Goal: Task Accomplishment & Management: Manage account settings

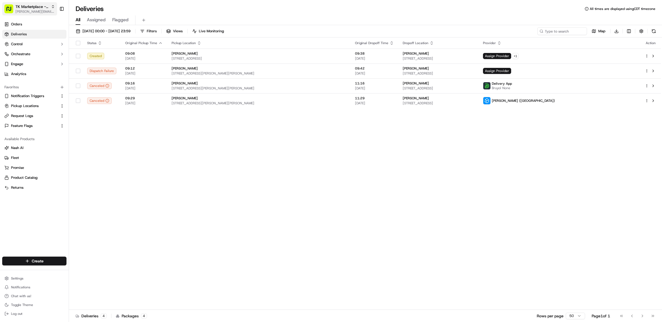
click at [26, 11] on span "[PERSON_NAME][EMAIL_ADDRESS][DOMAIN_NAME]" at bounding box center [34, 11] width 39 height 4
type input "morrisons"
click at [95, 29] on div "Morrisons" at bounding box center [99, 28] width 80 height 11
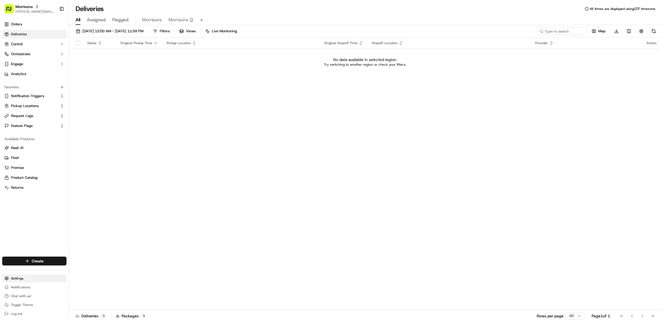
click at [32, 277] on html "Morrisons matt@usenash.com Toggle Sidebar Orders Deliveries Control Orchestrate…" at bounding box center [331, 161] width 662 height 322
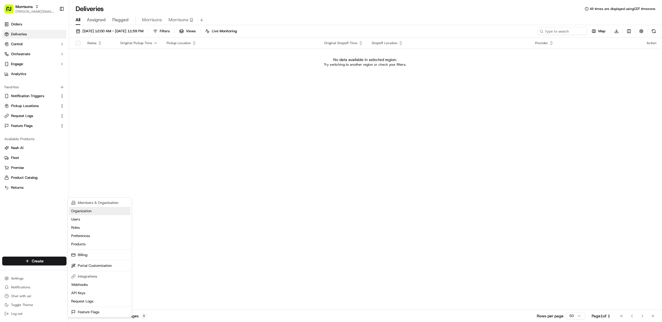
click at [101, 210] on link "Organization" at bounding box center [99, 211] width 61 height 8
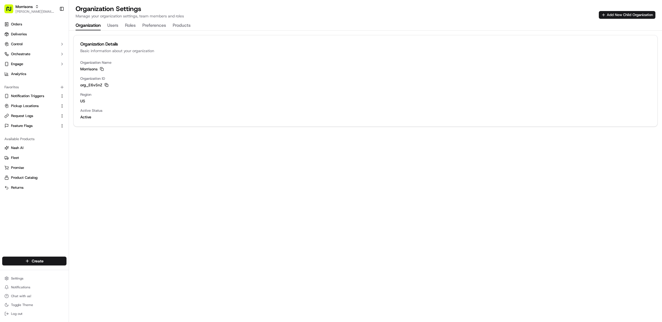
click at [105, 84] on icon "button" at bounding box center [106, 84] width 2 height 2
click at [277, 152] on div "Organization Details Basic information about your organization Organization Nam…" at bounding box center [365, 176] width 593 height 291
click at [30, 7] on span "Morrisons" at bounding box center [23, 7] width 17 height 6
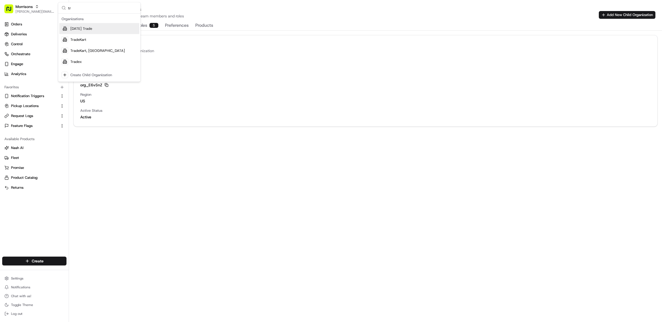
type input "t"
type input "tk"
click at [93, 34] on div "TK Marketplace - TKD" at bounding box center [99, 28] width 80 height 11
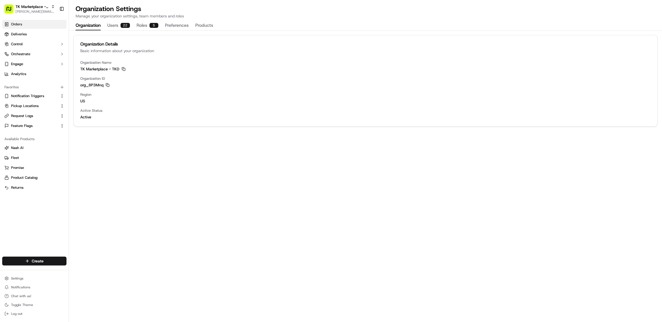
click at [27, 23] on link "Orders" at bounding box center [34, 24] width 64 height 9
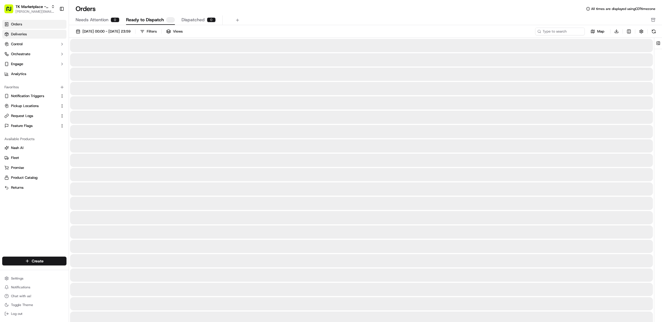
click at [28, 34] on link "Deliveries" at bounding box center [34, 34] width 64 height 9
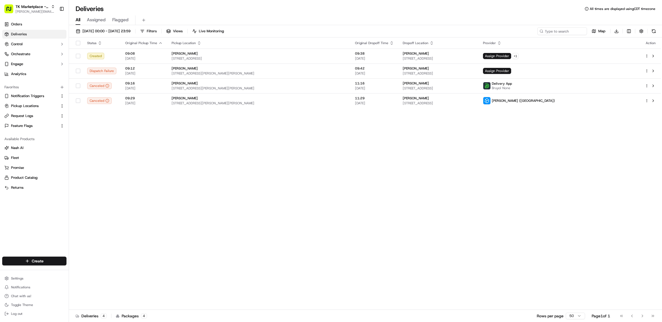
click at [183, 144] on div "Status Original Pickup Time Pickup Location Original Dropoff Time Dropoff Locat…" at bounding box center [365, 174] width 592 height 272
drag, startPoint x: 136, startPoint y: 177, endPoint x: 129, endPoint y: 174, distance: 8.3
click at [136, 177] on div "Status Original Pickup Time Pickup Location Original Dropoff Time Dropoff Locat…" at bounding box center [365, 174] width 592 height 272
click at [20, 18] on div "Orders Deliveries Control Orchestrate Engage Analytics" at bounding box center [34, 49] width 69 height 63
click at [23, 24] on link "Orders" at bounding box center [34, 24] width 64 height 9
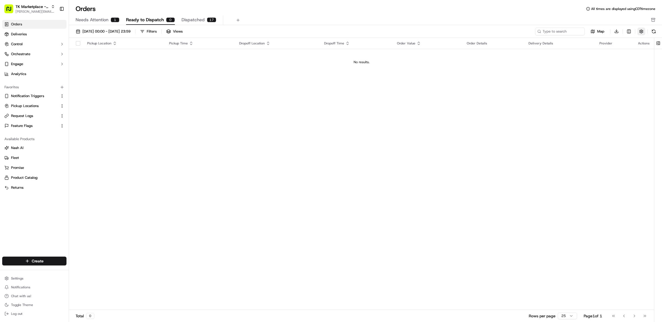
click at [644, 33] on button "button" at bounding box center [641, 32] width 8 height 8
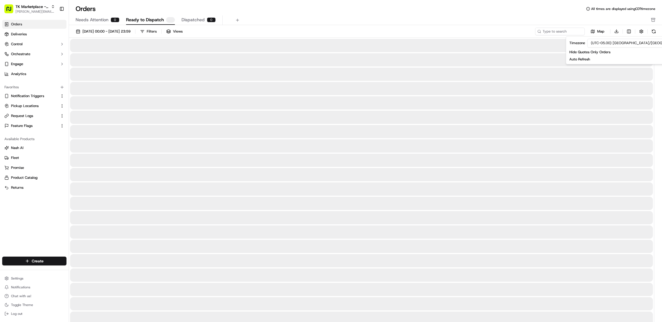
click at [419, 19] on div "Needs Attention 0 Ready to Dispatch Dispatched 0" at bounding box center [362, 19] width 572 height 9
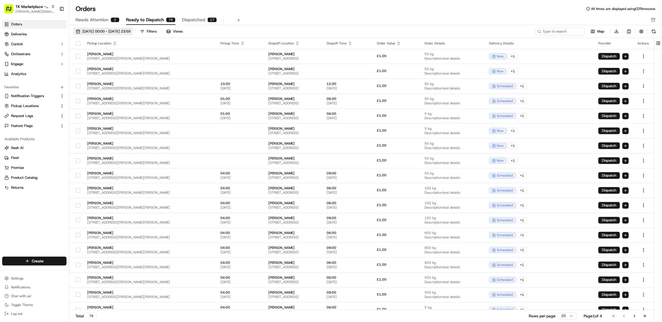
drag, startPoint x: 127, startPoint y: 33, endPoint x: 124, endPoint y: 33, distance: 3.0
click at [127, 33] on span "01/09/2025 00:00 - 30/09/2025 23:59" at bounding box center [106, 31] width 48 height 5
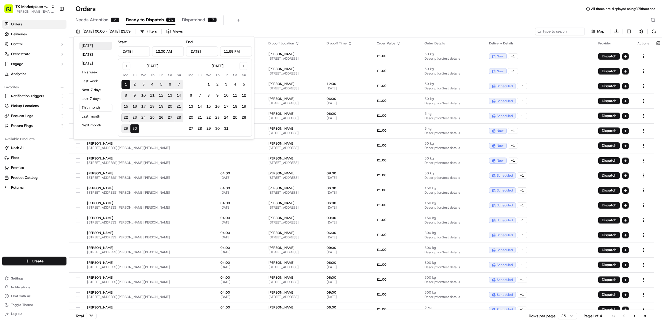
click at [93, 44] on button "Today" at bounding box center [95, 46] width 33 height 8
type input "Sep 22, 2025"
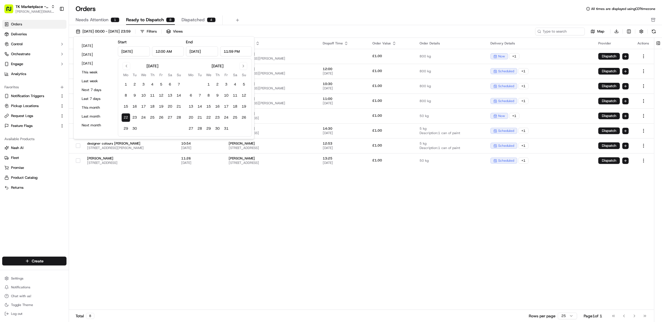
click at [260, 19] on div "Needs Attention 1 Ready to Dispatch 8 Dispatched 4" at bounding box center [362, 19] width 572 height 9
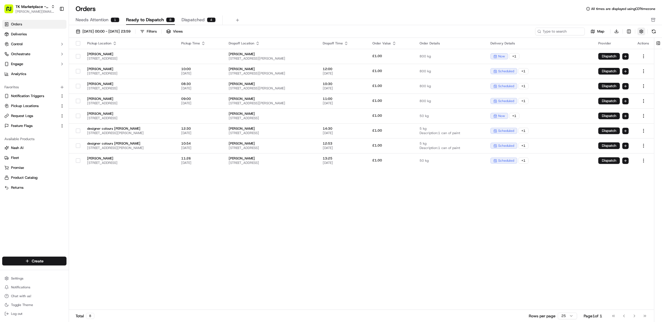
click at [641, 31] on button "button" at bounding box center [641, 32] width 8 height 8
drag, startPoint x: 610, startPoint y: 22, endPoint x: 627, endPoint y: 26, distance: 18.2
click at [611, 22] on div "Needs Attention 1 Ready to Dispatch 8 Dispatched 4" at bounding box center [362, 19] width 572 height 9
click at [629, 30] on html "TK Marketplace - TKD matt@usenash.com Toggle Sidebar Orders Deliveries Control …" at bounding box center [331, 161] width 662 height 322
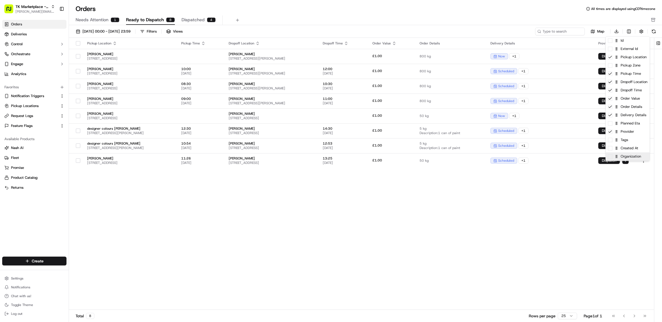
click at [635, 153] on div "Organization" at bounding box center [628, 156] width 44 height 8
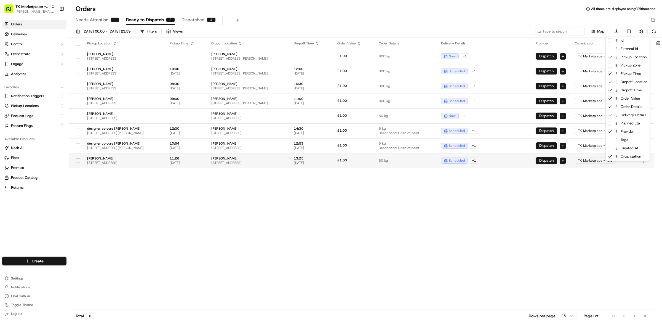
drag, startPoint x: 200, startPoint y: 197, endPoint x: 222, endPoint y: 174, distance: 32.2
click at [199, 197] on html "TK Marketplace - TKD matt@usenash.com Toggle Sidebar Orders Deliveries Control …" at bounding box center [331, 161] width 662 height 322
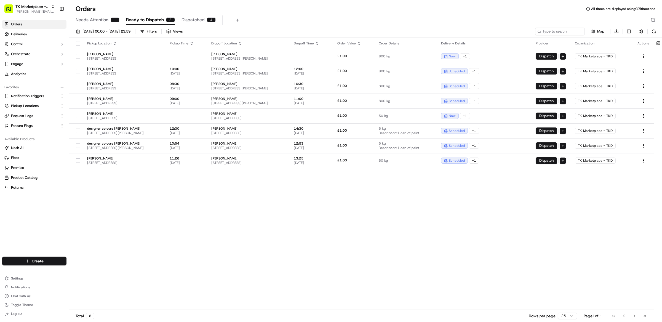
click at [630, 30] on html "TK Marketplace - TKD matt@usenash.com Toggle Sidebar Orders Deliveries Control …" at bounding box center [331, 161] width 662 height 322
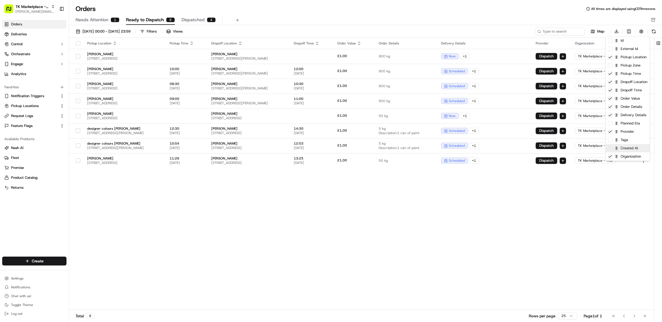
click at [630, 151] on div "Created At" at bounding box center [628, 148] width 44 height 8
click at [610, 151] on div "Created At" at bounding box center [628, 148] width 44 height 8
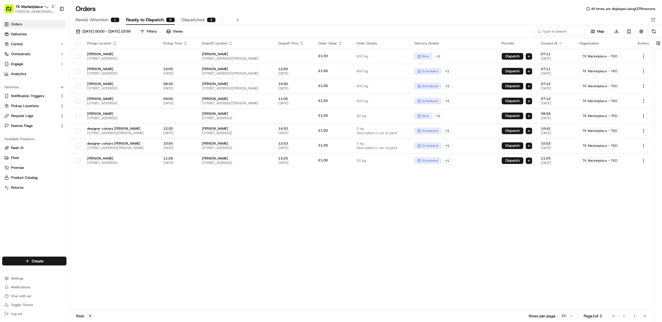
click at [577, 178] on html "TK Marketplace - TKD matt@usenash.com Toggle Sidebar Orders Deliveries Control …" at bounding box center [331, 161] width 662 height 322
click at [624, 31] on div "Map Download" at bounding box center [596, 31] width 122 height 8
click at [631, 30] on html "TK Marketplace - TKD matt@usenash.com Toggle Sidebar Orders Deliveries Control …" at bounding box center [331, 161] width 662 height 322
drag, startPoint x: 630, startPoint y: 151, endPoint x: 630, endPoint y: 41, distance: 109.8
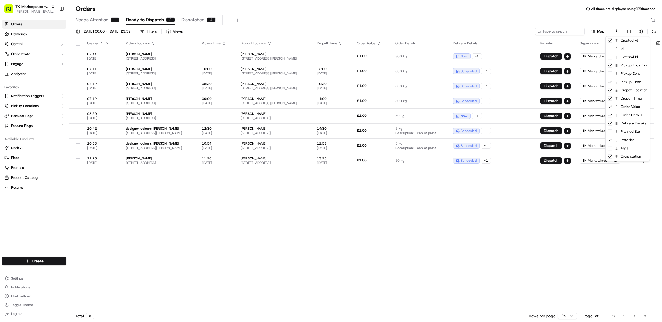
click at [535, 17] on html "TK Marketplace - TKD matt@usenash.com Toggle Sidebar Orders Deliveries Control …" at bounding box center [331, 161] width 662 height 322
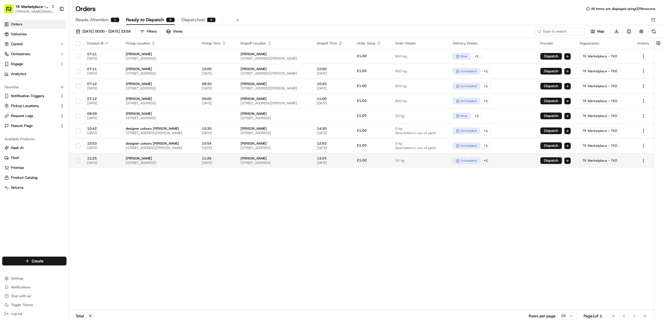
scroll to position [0, 54]
click at [643, 166] on html "TK Marketplace - TKD matt@usenash.com Toggle Sidebar Orders Deliveries Control …" at bounding box center [331, 161] width 662 height 322
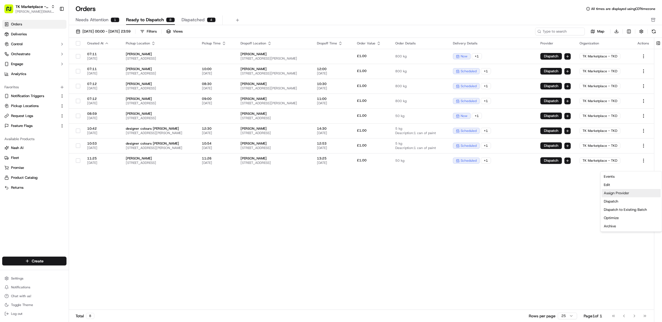
click at [610, 194] on div "Assign Provider" at bounding box center [630, 193] width 59 height 8
click at [220, 208] on div "Created At Pickup Location Pickup Time Dropoff Location Dropoff Time Order Valu…" at bounding box center [361, 174] width 585 height 272
click at [190, 21] on span "Dispatched" at bounding box center [192, 20] width 23 height 7
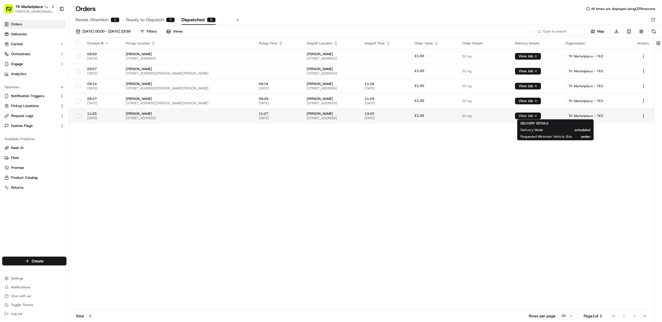
click at [541, 115] on button "View Job" at bounding box center [528, 116] width 26 height 7
click at [352, 217] on div "Created At Pickup Location Pickup Time Dropoff Location Dropoff Time Order Valu…" at bounding box center [361, 174] width 585 height 272
drag, startPoint x: 167, startPoint y: 189, endPoint x: 152, endPoint y: 177, distance: 19.2
click at [165, 188] on div "Created At Pickup Location Pickup Time Dropoff Location Dropoff Time Order Valu…" at bounding box center [361, 174] width 585 height 272
click at [28, 114] on span "Request Logs" at bounding box center [22, 115] width 22 height 5
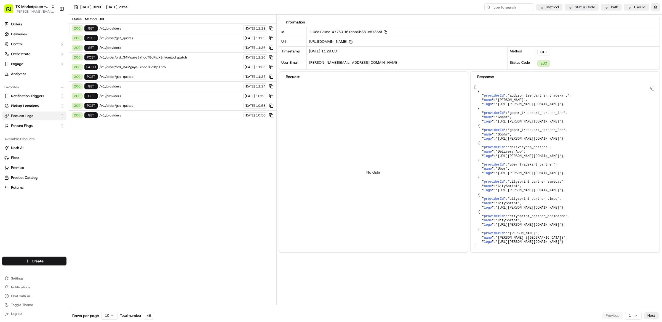
click at [146, 38] on span "/v1/order/get_quotes" at bounding box center [170, 38] width 142 height 4
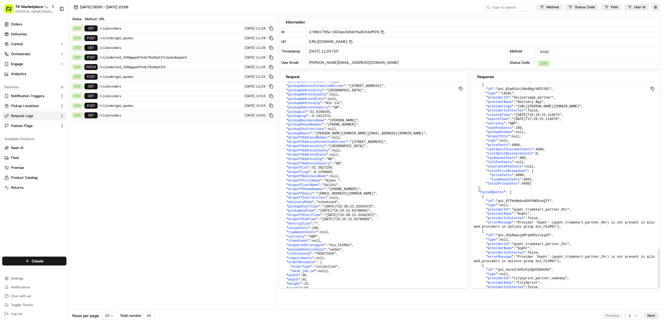
scroll to position [727, 0]
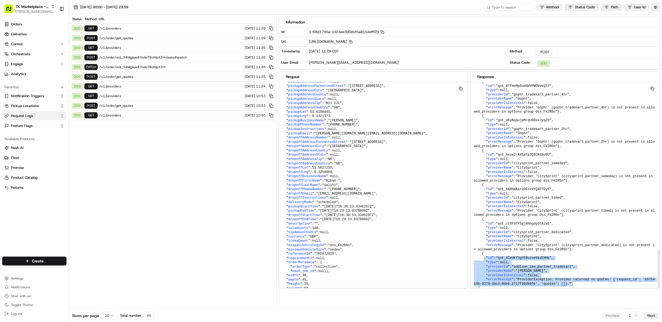
drag, startPoint x: 581, startPoint y: 280, endPoint x: 471, endPoint y: 255, distance: 112.5
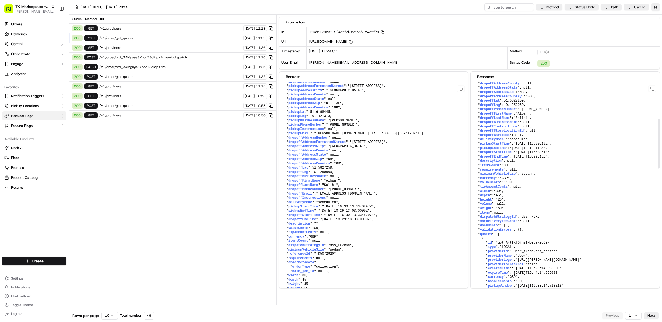
scroll to position [161, 0]
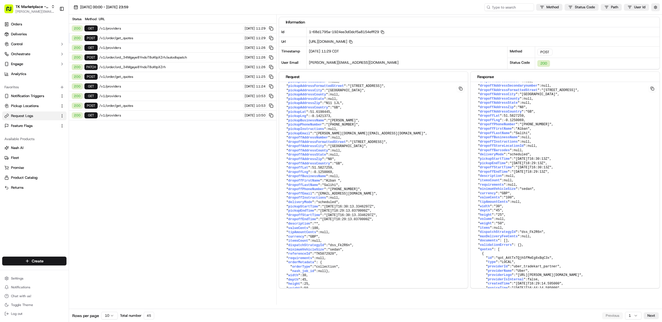
click at [175, 167] on div "Status Method URL 200 GET /v1/providers 22/09/2025 11:29 200 POST /v1/order/get…" at bounding box center [172, 160] width 207 height 290
click at [220, 181] on div "Status Method URL 200 GET /v1/providers 22/09/2025 11:29 200 POST /v1/order/get…" at bounding box center [172, 160] width 207 height 290
click at [217, 178] on div "Status Method URL 200 GET /v1/providers 22/09/2025 11:29 200 POST /v1/order/get…" at bounding box center [172, 160] width 207 height 290
click at [224, 172] on div "Status Method URL 200 GET /v1/providers 22/09/2025 11:29 200 POST /v1/order/get…" at bounding box center [172, 160] width 207 height 290
click at [248, 175] on div "Status Method URL 200 GET /v1/providers 22/09/2025 11:29 200 POST /v1/order/get…" at bounding box center [172, 160] width 207 height 290
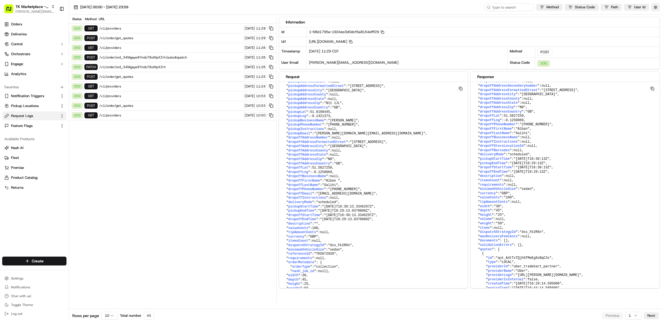
click at [271, 124] on div "Status Method URL 200 GET /v1/providers 22/09/2025 11:29 200 POST /v1/order/get…" at bounding box center [172, 160] width 207 height 290
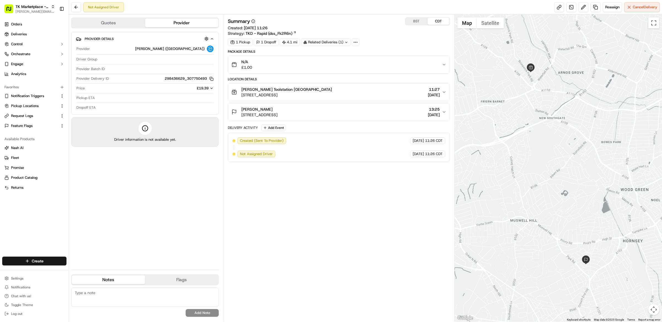
click at [341, 228] on div "Summary BST CDT Created: 22/09/2025 11:26 Strategy: TKD - Rapid (dss_Fk2R6n) 1 …" at bounding box center [339, 167] width 222 height 301
click at [638, 7] on span "Cancel Delivery" at bounding box center [645, 7] width 25 height 5
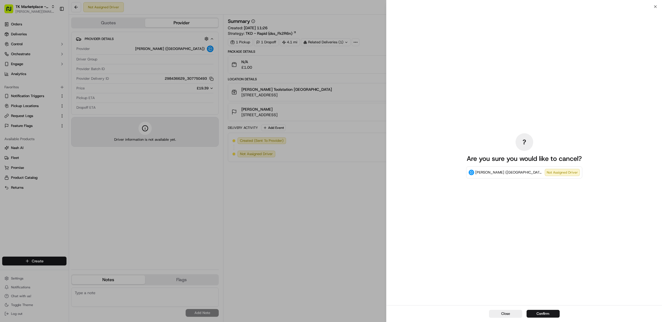
click at [552, 315] on button "Confirm" at bounding box center [542, 314] width 33 height 8
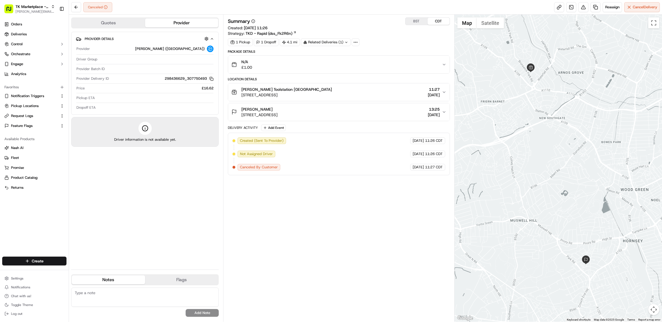
click at [322, 199] on div "Summary BST CDT Created: 22/09/2025 11:26 Strategy: TKD - Rapid (dss_Fk2R6n) 1 …" at bounding box center [339, 167] width 222 height 301
click at [311, 199] on div "Summary BST CDT Created: 22/09/2025 11:26 Strategy: TKD - Rapid (dss_Fk2R6n) 1 …" at bounding box center [339, 167] width 222 height 301
click at [378, 152] on div "Created (Sent To Provider) Stuart (UK) 22/09/2025 11:26 CDT Not Assigned Driver…" at bounding box center [338, 153] width 213 height 33
click at [362, 205] on div "Summary BST CDT Created: 22/09/2025 11:26 Strategy: TKD - Rapid (dss_Fk2R6n) 1 …" at bounding box center [339, 167] width 222 height 301
click at [340, 213] on div "Summary BST CDT Created: 22/09/2025 11:26 Strategy: TKD - Rapid (dss_Fk2R6n) 1 …" at bounding box center [339, 167] width 222 height 301
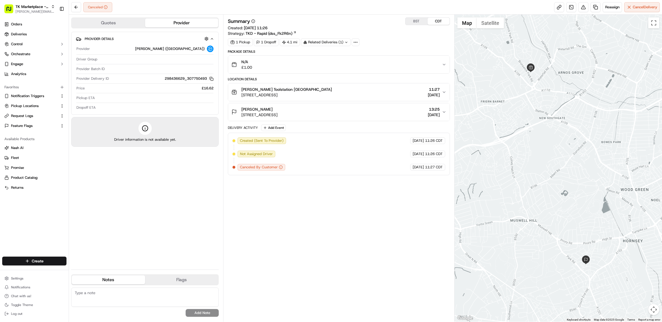
click at [320, 214] on div "Summary BST CDT Created: 22/09/2025 11:26 Strategy: TKD - Rapid (dss_Fk2R6n) 1 …" at bounding box center [339, 167] width 222 height 301
click at [305, 96] on span "[STREET_ADDRESS]" at bounding box center [286, 95] width 90 height 6
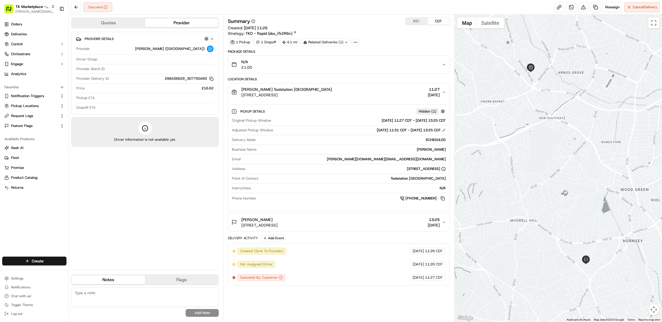
click at [332, 98] on span "[STREET_ADDRESS]" at bounding box center [286, 95] width 90 height 6
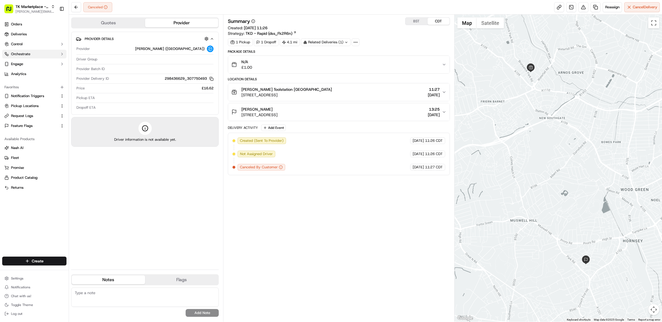
click at [44, 55] on button "Orchestrate" at bounding box center [34, 54] width 64 height 9
click at [40, 72] on span "Dispatch Strategies" at bounding box center [27, 71] width 32 height 5
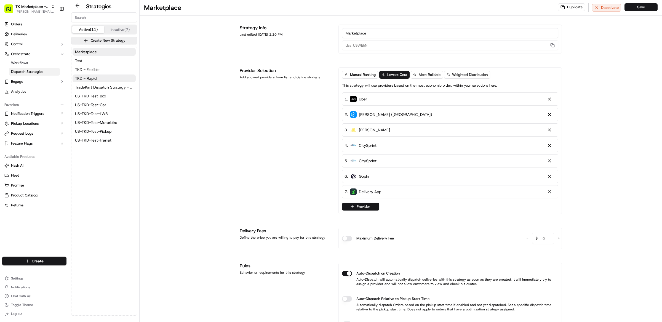
click at [103, 79] on button "TKD - Rapid" at bounding box center [104, 78] width 63 height 8
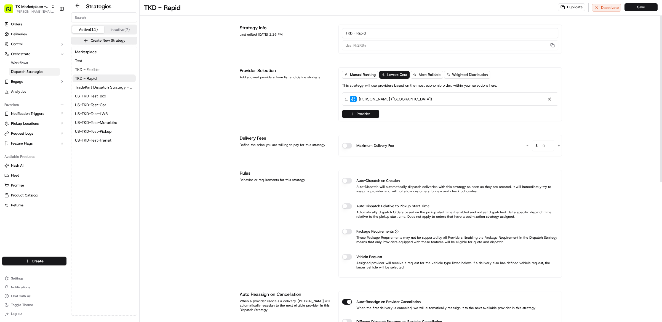
click at [354, 115] on icon "button" at bounding box center [352, 114] width 4 height 4
click at [382, 145] on div "[PERSON_NAME]" at bounding box center [395, 143] width 88 height 7
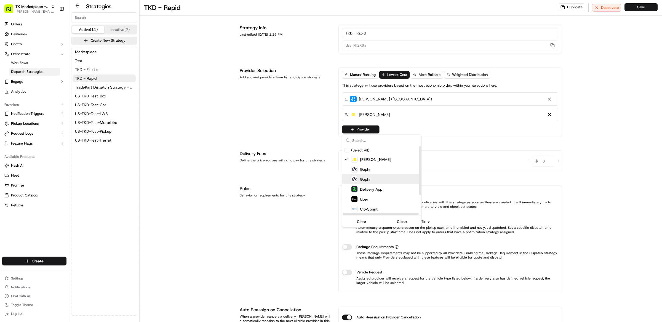
click at [377, 178] on div "Gophr" at bounding box center [395, 179] width 88 height 7
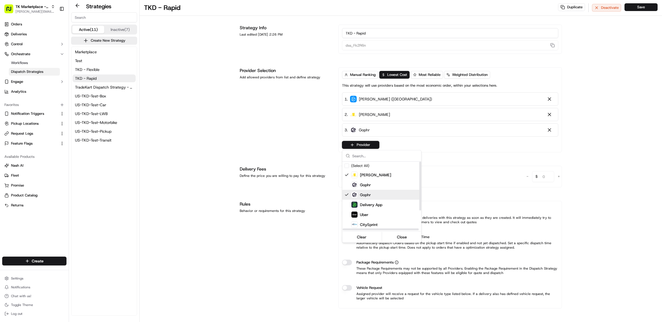
click at [372, 192] on div "Gophr" at bounding box center [395, 194] width 88 height 7
click at [372, 192] on div "Addison Lee Gophr Gophr Delivery App Uber CitySprint CitySprint CitySprint Stua…" at bounding box center [391, 214] width 99 height 89
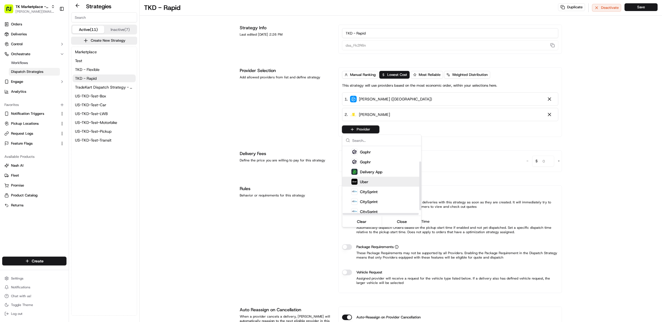
scroll to position [17, 0]
click at [388, 181] on div "Uber" at bounding box center [395, 182] width 88 height 7
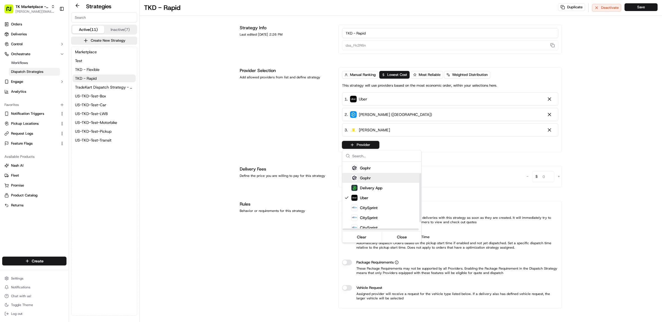
click at [386, 173] on div "Gophr" at bounding box center [391, 178] width 99 height 10
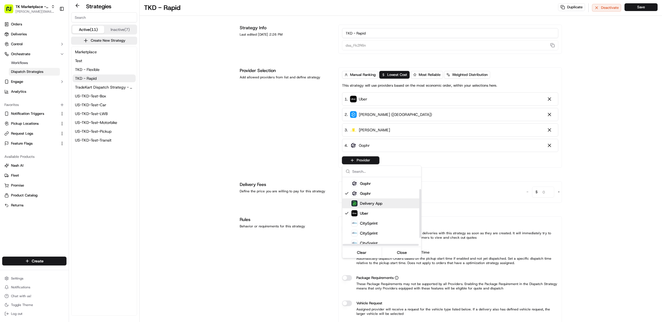
click at [382, 201] on span "Delivery App" at bounding box center [371, 203] width 22 height 6
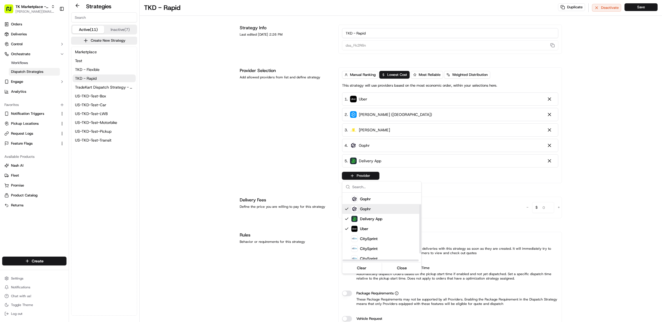
click at [378, 209] on div "Gophr" at bounding box center [395, 208] width 88 height 7
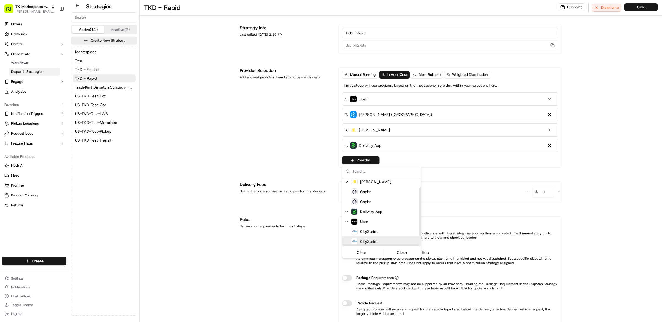
scroll to position [0, 0]
click at [253, 154] on html "TK Marketplace - TKD matt@usenash.com Toggle Sidebar Orders Deliveries Control …" at bounding box center [331, 161] width 662 height 322
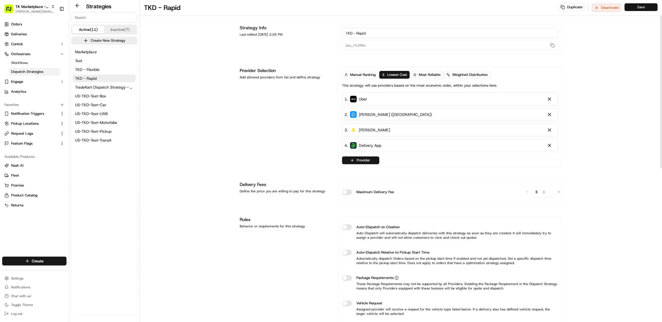
click at [635, 9] on button "Save" at bounding box center [640, 7] width 33 height 8
click at [22, 36] on span "Deliveries" at bounding box center [19, 34] width 16 height 5
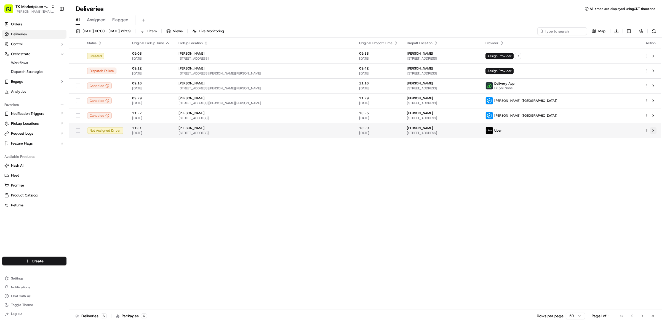
click at [654, 131] on button at bounding box center [653, 130] width 7 height 7
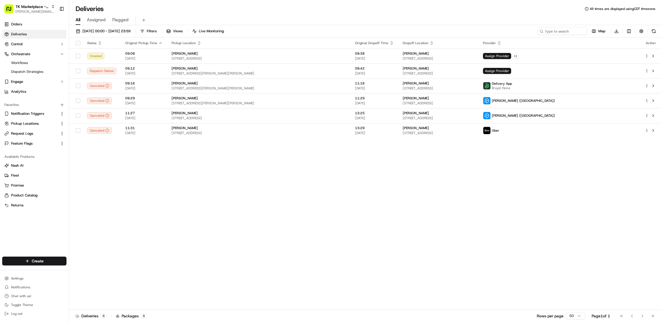
click at [439, 186] on div "Status Original Pickup Time Pickup Location Original Dropoff Time Dropoff Locat…" at bounding box center [365, 174] width 592 height 272
click at [227, 204] on div "Status Original Pickup Time Pickup Location Original Dropoff Time Dropoff Locat…" at bounding box center [365, 174] width 592 height 272
click at [36, 116] on button "Notification Triggers" at bounding box center [34, 113] width 64 height 9
click at [37, 114] on span "Notification Triggers" at bounding box center [27, 113] width 33 height 5
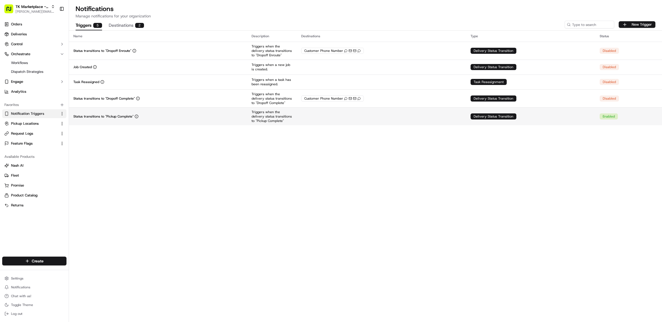
click at [178, 117] on div "Status transitions to "Pickup Complete"" at bounding box center [157, 116] width 169 height 4
click at [213, 118] on div "Status transitions to "Pickup Complete"" at bounding box center [157, 116] width 169 height 4
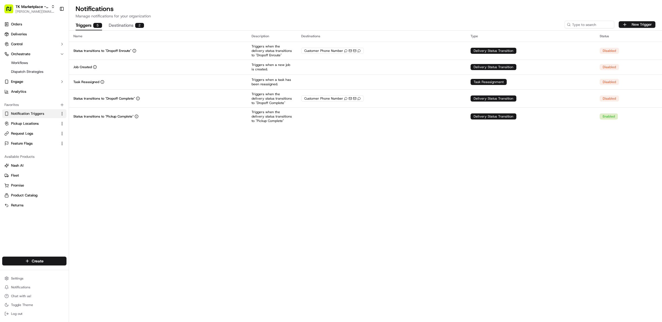
click at [290, 189] on div "Name Description Destinations Type Status Status transitions to "Dropoff Enrout…" at bounding box center [365, 176] width 593 height 291
click at [315, 160] on div "Name Description Destinations Type Status Status transitions to "Dropoff Enrout…" at bounding box center [365, 176] width 593 height 291
click at [333, 149] on div "Name Description Destinations Type Status Status transitions to "Dropoff Enrout…" at bounding box center [365, 176] width 593 height 291
drag, startPoint x: 341, startPoint y: 179, endPoint x: 340, endPoint y: 175, distance: 3.4
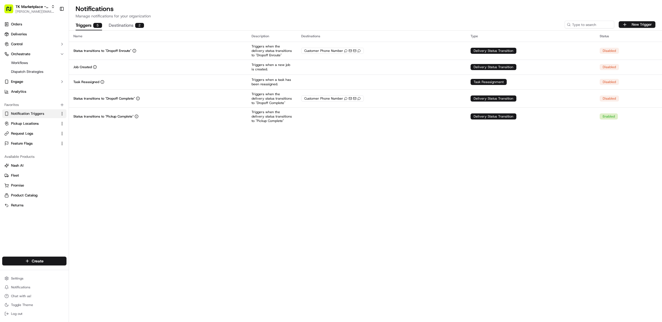
click at [341, 177] on div "Name Description Destinations Type Status Status transitions to "Dropoff Enrout…" at bounding box center [365, 176] width 593 height 291
click at [293, 14] on p "Manage notifications for your organization" at bounding box center [366, 16] width 580 height 6
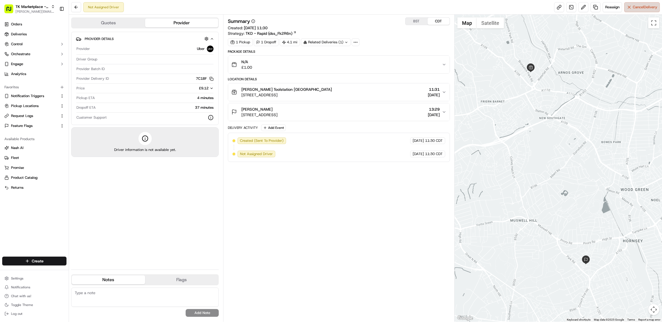
click at [639, 10] on button "Cancel Delivery" at bounding box center [642, 7] width 36 height 10
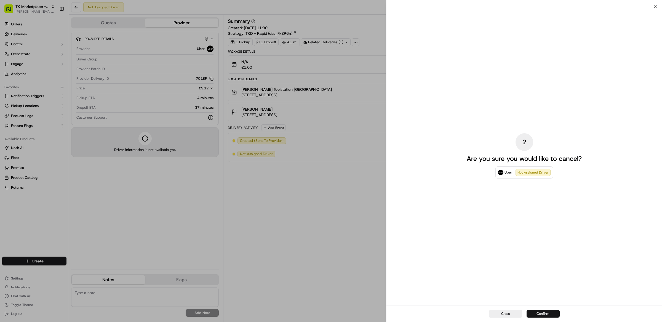
click at [545, 312] on button "Confirm" at bounding box center [542, 314] width 33 height 8
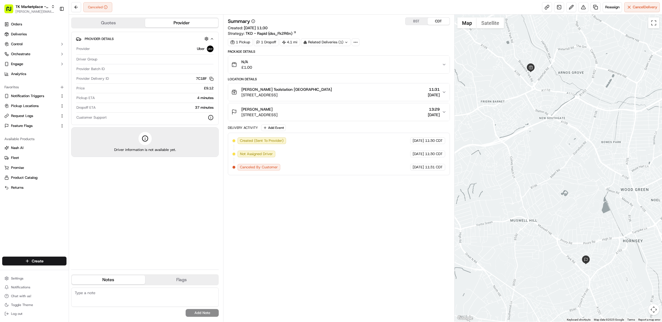
click at [319, 176] on div "Summary BST CDT Created: [DATE] 11:30 Strategy: TKD - Rapid (dss_Fk2R6n) 1 Pick…" at bounding box center [339, 167] width 222 height 301
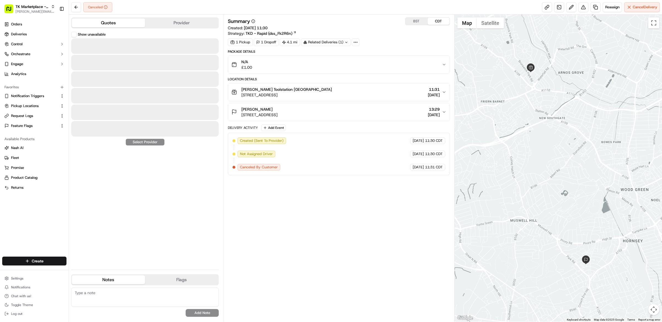
click at [119, 26] on button "Quotes" at bounding box center [108, 22] width 73 height 9
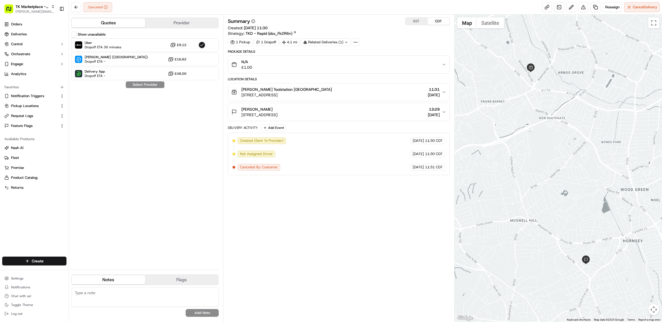
click at [366, 199] on div "Summary BST CDT Created: [DATE] 11:30 Strategy: TKD - Rapid (dss_Fk2R6n) 1 Pick…" at bounding box center [339, 167] width 222 height 301
click at [28, 55] on span "Orchestrate" at bounding box center [20, 54] width 19 height 5
click at [36, 74] on span "Dispatch Strategies" at bounding box center [27, 71] width 32 height 5
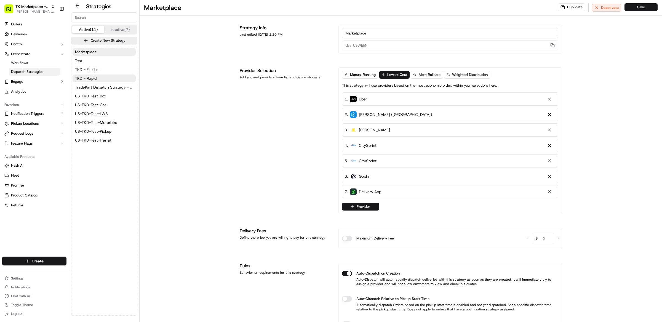
click at [97, 79] on span "TKD - Rapid" at bounding box center [86, 79] width 22 height 6
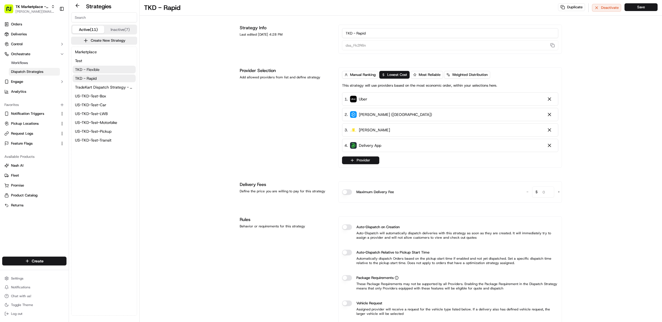
click at [101, 72] on button "TKD - Flexible" at bounding box center [104, 70] width 63 height 8
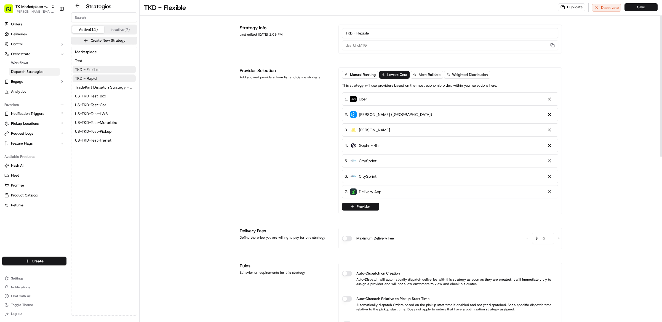
click at [98, 79] on button "TKD - Rapid" at bounding box center [104, 78] width 63 height 8
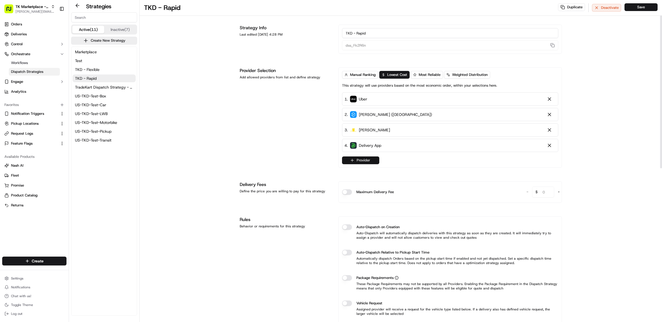
click at [368, 161] on button "Provider" at bounding box center [360, 160] width 37 height 8
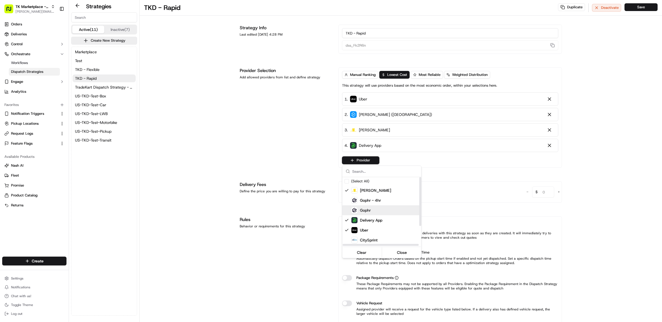
click at [385, 207] on div "Gophr" at bounding box center [395, 210] width 88 height 7
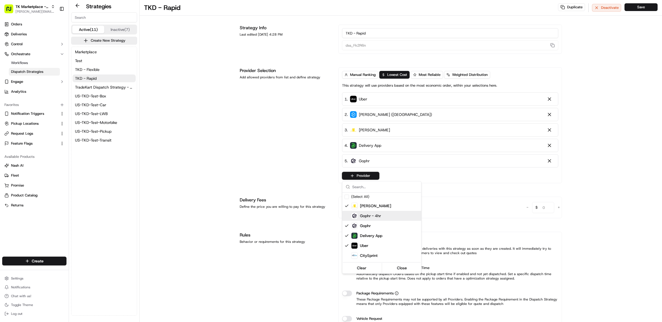
click at [274, 166] on html "TK Marketplace - TKD [EMAIL_ADDRESS][DOMAIN_NAME] Toggle Sidebar Orders Deliver…" at bounding box center [331, 161] width 662 height 322
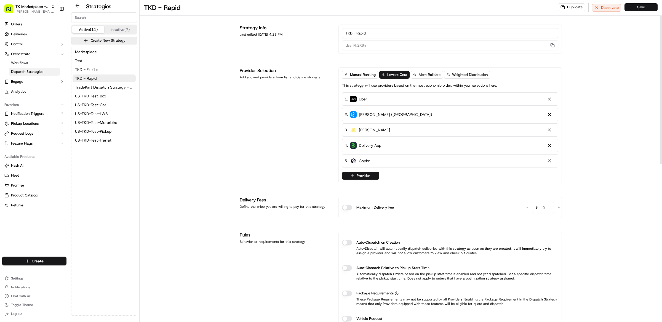
click at [636, 9] on button "Save" at bounding box center [640, 7] width 33 height 8
click at [627, 103] on div "TKD - Rapid Duplicate Deactivate Save Strategy Info Last edited [DATE] 4:32 PM …" at bounding box center [401, 315] width 522 height 631
click at [300, 101] on div "Provider Selection Add allowed providers from list and define strategy" at bounding box center [286, 125] width 92 height 116
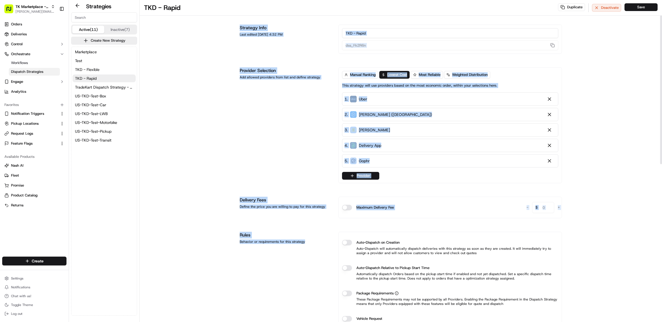
drag, startPoint x: 306, startPoint y: 244, endPoint x: 234, endPoint y: 25, distance: 231.4
click at [234, 24] on div "TKD - Rapid Duplicate Deactivate Save Strategy Info Last edited [DATE] 4:32 PM …" at bounding box center [401, 315] width 522 height 631
click at [261, 104] on div "Provider Selection Add allowed providers from list and define strategy" at bounding box center [286, 125] width 92 height 116
